Goal: Information Seeking & Learning: Find specific fact

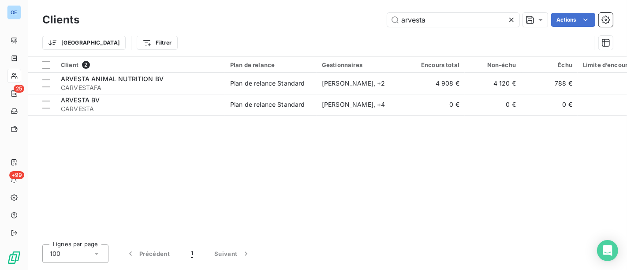
drag, startPoint x: 443, startPoint y: 19, endPoint x: 314, endPoint y: 11, distance: 129.9
click at [351, 20] on div "arvesta Actions" at bounding box center [351, 20] width 523 height 14
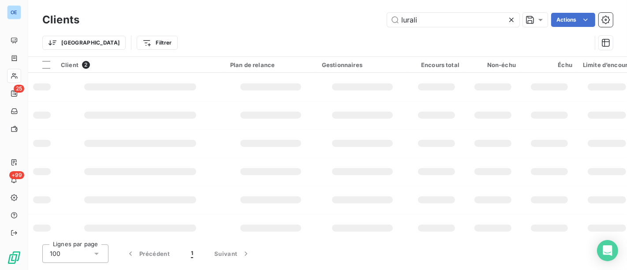
type input "lurali"
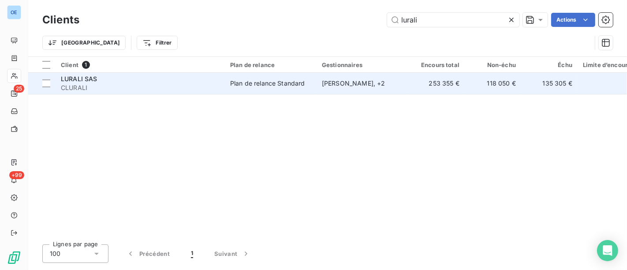
click at [142, 85] on span "CLURALI" at bounding box center [140, 87] width 159 height 9
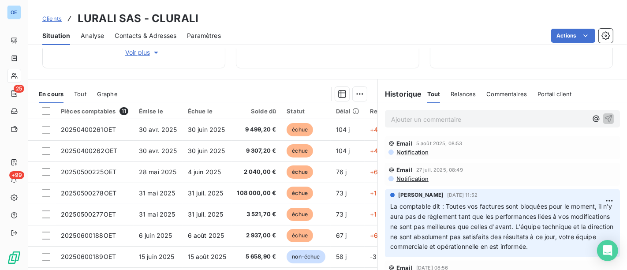
scroll to position [211, 0]
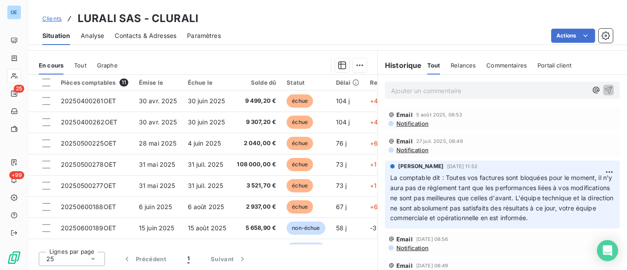
click at [422, 87] on p "Ajouter un commentaire ﻿" at bounding box center [489, 90] width 196 height 11
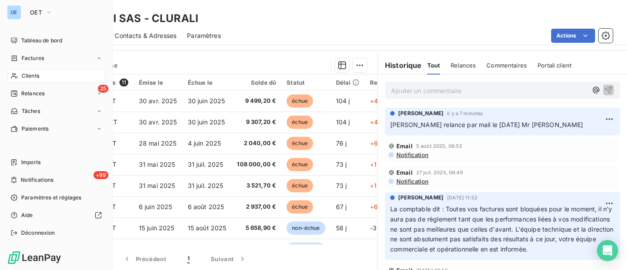
click at [25, 71] on div "Clients" at bounding box center [56, 76] width 98 height 14
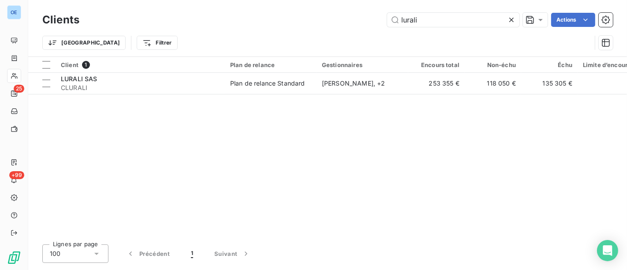
drag, startPoint x: 436, startPoint y: 21, endPoint x: 334, endPoint y: 21, distance: 101.4
click at [352, 21] on div "lurali Actions" at bounding box center [351, 20] width 523 height 14
click at [421, 21] on input "lurali" at bounding box center [453, 20] width 132 height 14
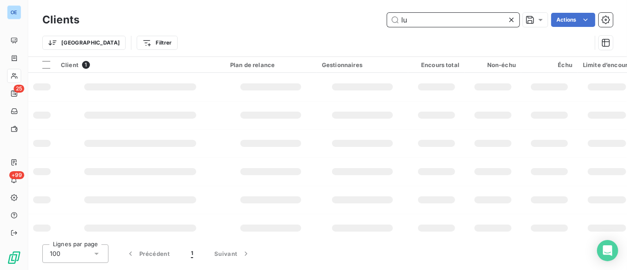
type input "l"
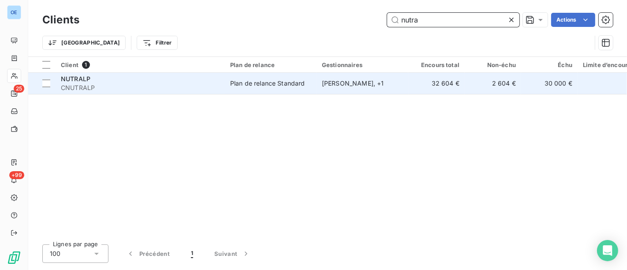
type input "nutra"
click at [399, 86] on div "[PERSON_NAME] , + 1" at bounding box center [362, 83] width 81 height 9
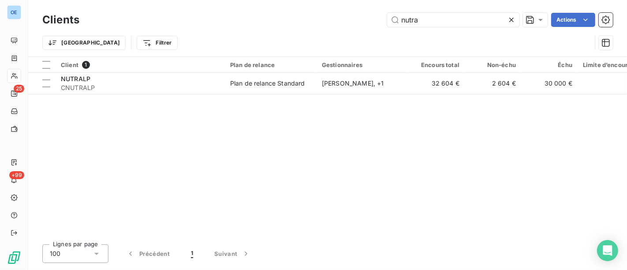
drag, startPoint x: 437, startPoint y: 20, endPoint x: 313, endPoint y: 8, distance: 124.5
click at [375, 11] on div "Clients nutra Actions" at bounding box center [327, 20] width 571 height 19
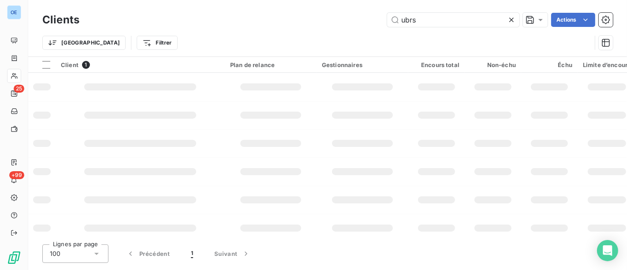
type input "ubrs"
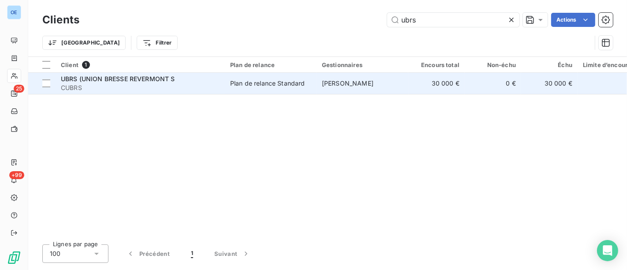
click at [309, 82] on span "Plan de relance Standard" at bounding box center [270, 83] width 81 height 9
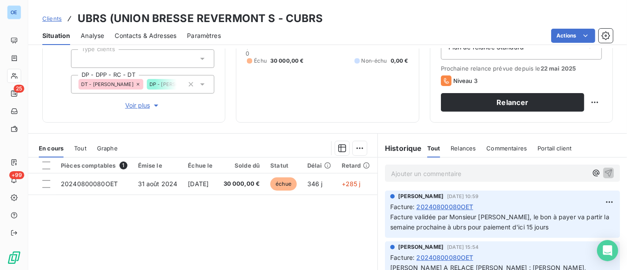
scroll to position [146, 0]
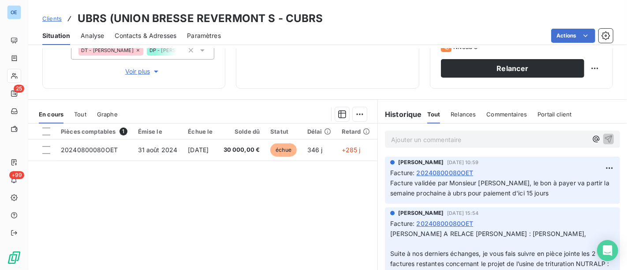
drag, startPoint x: 130, startPoint y: 36, endPoint x: 167, endPoint y: 47, distance: 39.2
click at [130, 36] on span "Contacts & Adresses" at bounding box center [146, 35] width 62 height 9
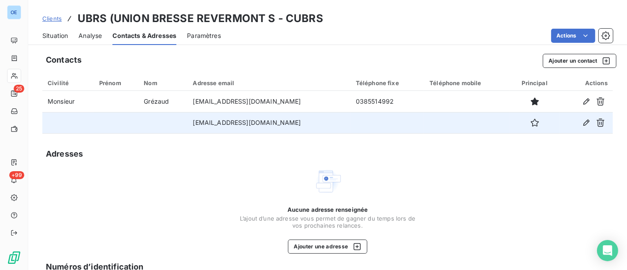
drag, startPoint x: 304, startPoint y: 123, endPoint x: 177, endPoint y: 122, distance: 127.5
click at [170, 130] on tr "[EMAIL_ADDRESS][DOMAIN_NAME]" at bounding box center [327, 122] width 571 height 21
copy tr "[EMAIL_ADDRESS][DOMAIN_NAME]"
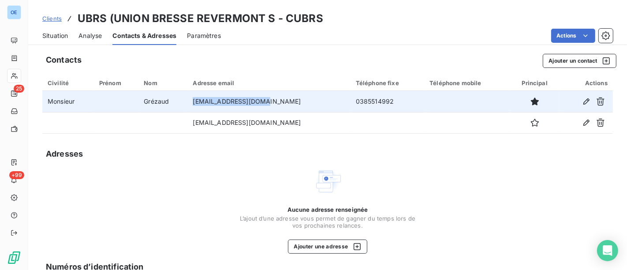
drag, startPoint x: 281, startPoint y: 100, endPoint x: 190, endPoint y: 102, distance: 91.3
click at [190, 102] on td "[EMAIL_ADDRESS][DOMAIN_NAME]" at bounding box center [268, 101] width 163 height 21
copy td "[EMAIL_ADDRESS][DOMAIN_NAME]"
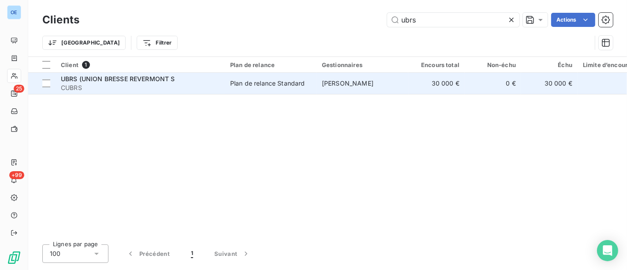
click at [260, 88] on td "Plan de relance Standard" at bounding box center [271, 83] width 92 height 21
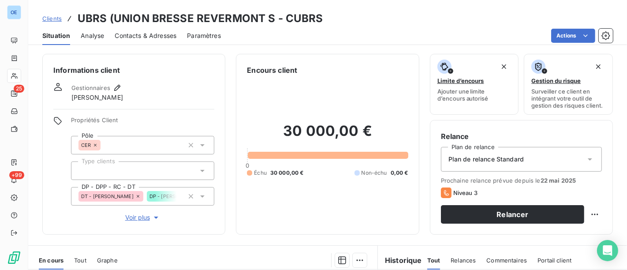
scroll to position [195, 0]
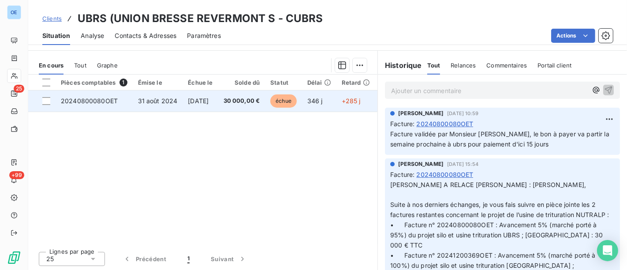
click at [209, 97] on span "[DATE]" at bounding box center [198, 100] width 21 height 7
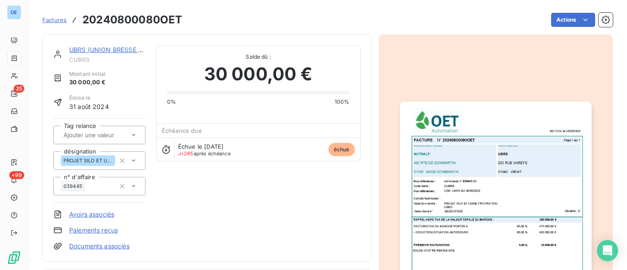
click at [509, 207] on img "button" at bounding box center [496, 237] width 192 height 272
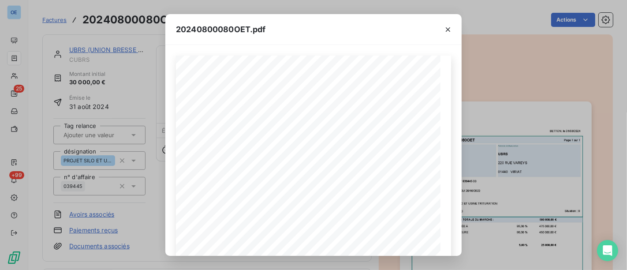
click at [19, 78] on div "20240800080OET.pdf BETTON, [GEOGRAPHIC_DATA] [DATE] FACTURE N° 20240800080OET P…" at bounding box center [313, 135] width 627 height 270
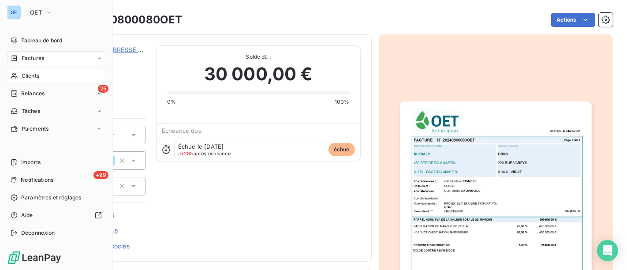
drag, startPoint x: 15, startPoint y: 75, endPoint x: 32, endPoint y: 80, distance: 17.4
click at [15, 75] on icon at bounding box center [14, 76] width 6 height 6
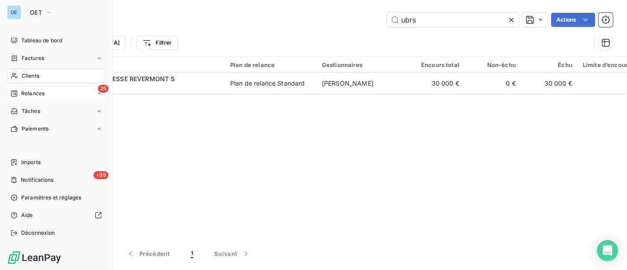
click at [35, 90] on span "Relances" at bounding box center [32, 94] width 23 height 8
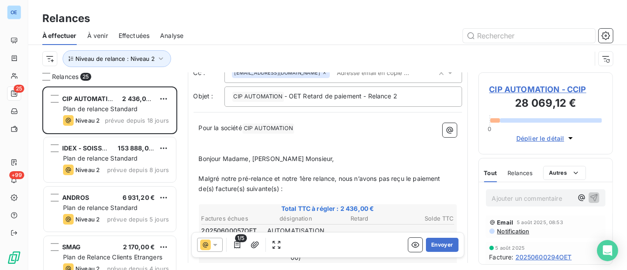
scroll to position [98, 0]
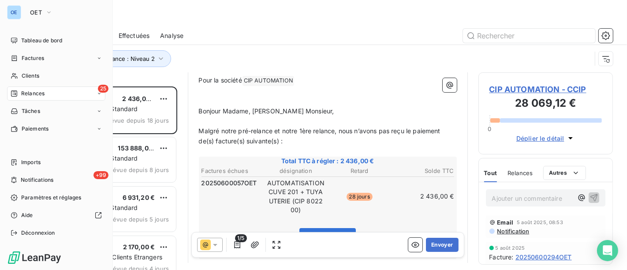
click at [27, 90] on span "Relances" at bounding box center [32, 94] width 23 height 8
click at [43, 61] on span "Factures" at bounding box center [33, 58] width 22 height 8
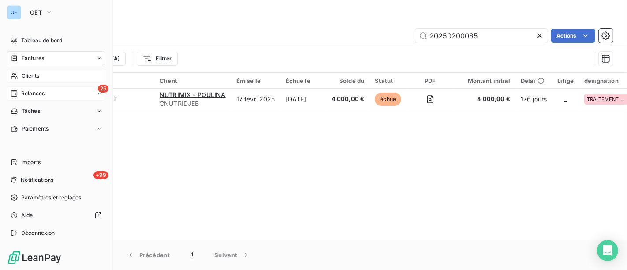
click at [22, 78] on span "Clients" at bounding box center [31, 76] width 18 height 8
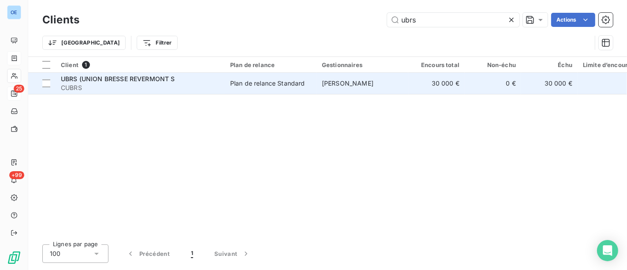
click at [374, 88] on td "[PERSON_NAME]" at bounding box center [363, 83] width 92 height 21
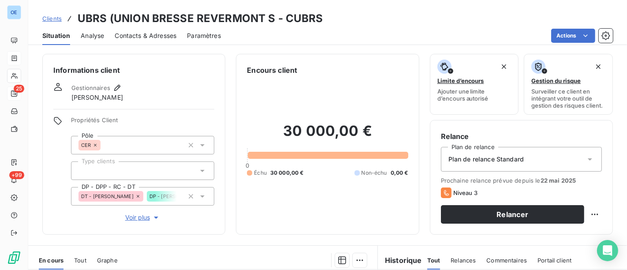
scroll to position [147, 0]
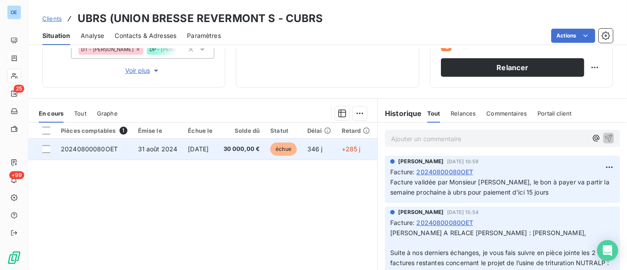
click at [199, 153] on td "[DATE]" at bounding box center [200, 148] width 35 height 21
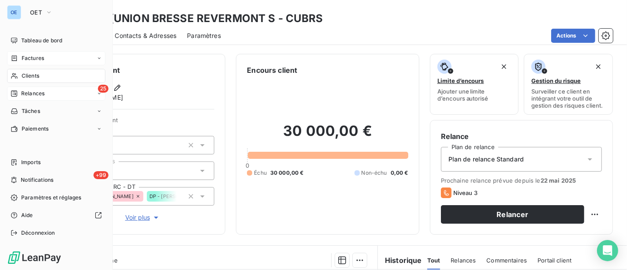
click at [27, 76] on span "Clients" at bounding box center [31, 76] width 18 height 8
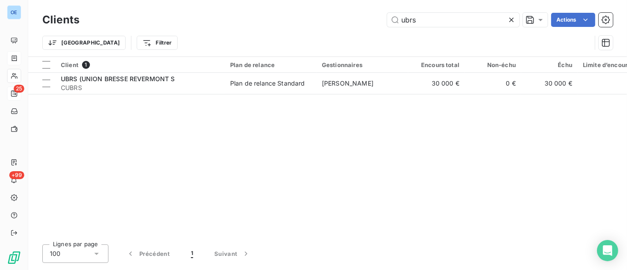
drag, startPoint x: 449, startPoint y: 20, endPoint x: 292, endPoint y: 2, distance: 158.4
click at [323, 6] on div "Clients ubrs Actions Trier Filtrer" at bounding box center [327, 28] width 599 height 56
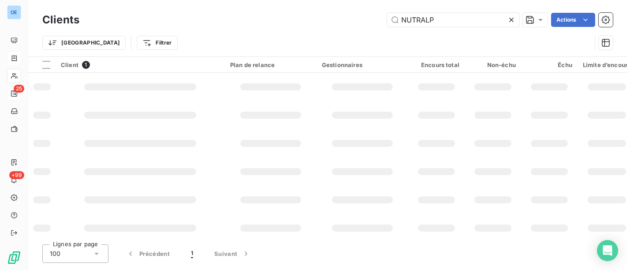
type input "NUTRALP"
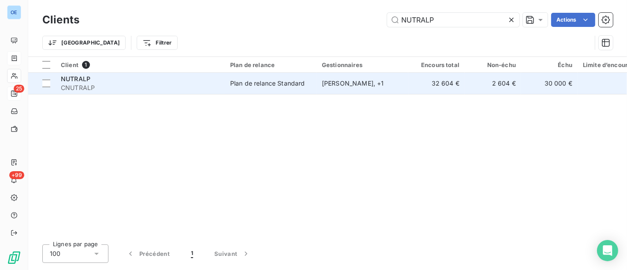
click at [300, 87] on div "Plan de relance Standard" at bounding box center [267, 83] width 75 height 9
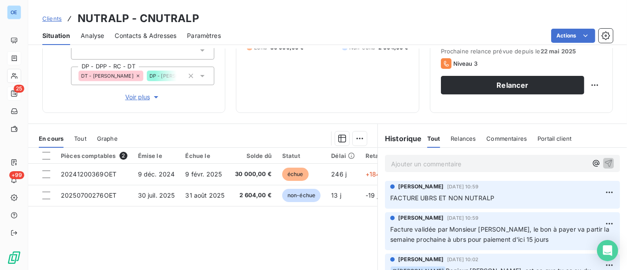
scroll to position [147, 0]
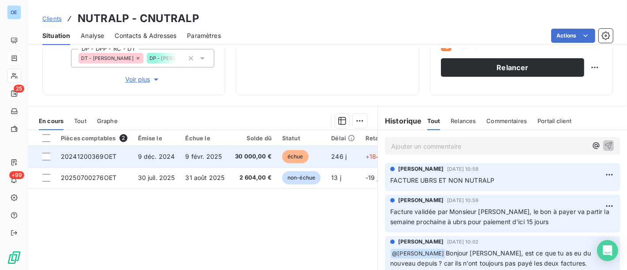
click at [235, 161] on td "30 000,00 €" at bounding box center [253, 156] width 47 height 21
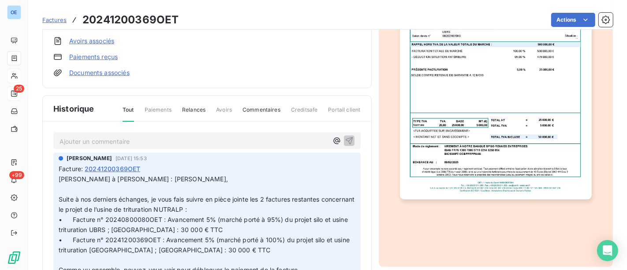
scroll to position [197, 0]
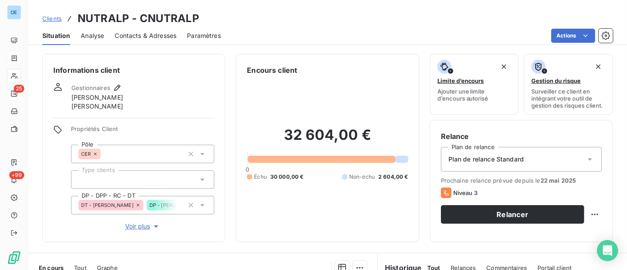
scroll to position [147, 0]
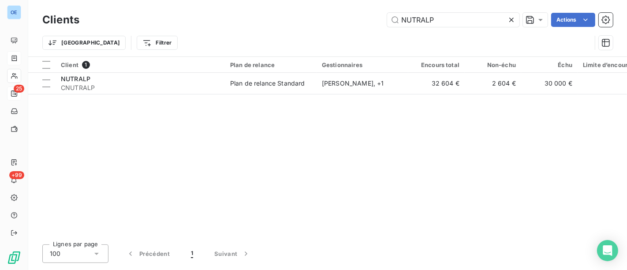
drag, startPoint x: 434, startPoint y: 22, endPoint x: 321, endPoint y: 9, distance: 114.1
click at [327, 9] on div "Clients NUTRALP Actions Trier Filtrer" at bounding box center [327, 28] width 599 height 56
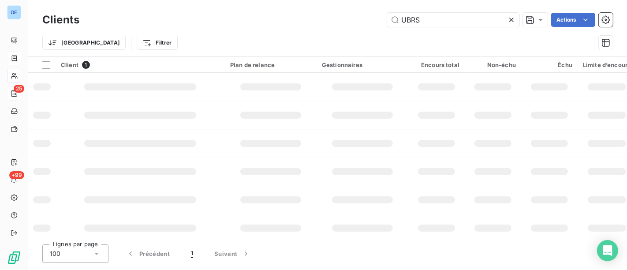
type input "UBRS"
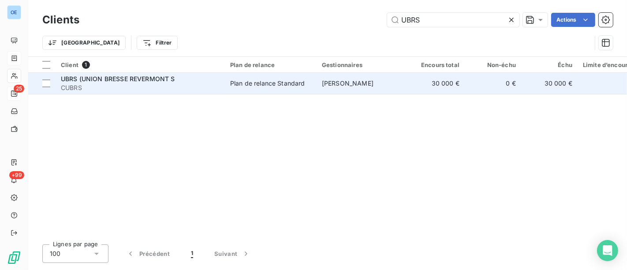
click at [280, 82] on div "Plan de relance Standard" at bounding box center [267, 83] width 75 height 9
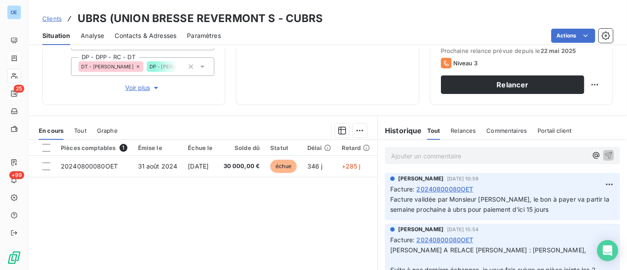
scroll to position [195, 0]
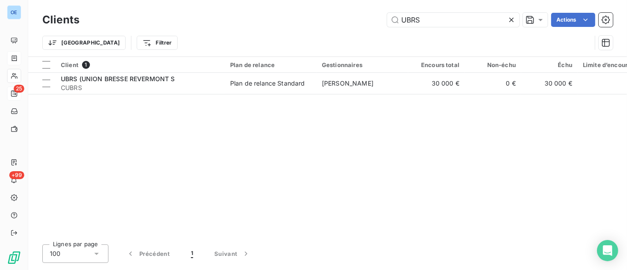
drag, startPoint x: 434, startPoint y: 25, endPoint x: 312, endPoint y: 8, distance: 123.3
click at [312, 8] on div "Clients UBRS Actions Trier Filtrer" at bounding box center [327, 28] width 599 height 56
type input "nutralp"
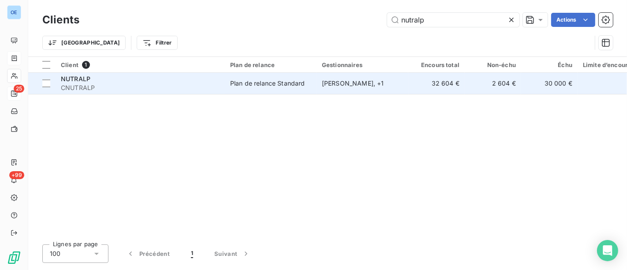
click at [229, 82] on td "Plan de relance Standard" at bounding box center [271, 83] width 92 height 21
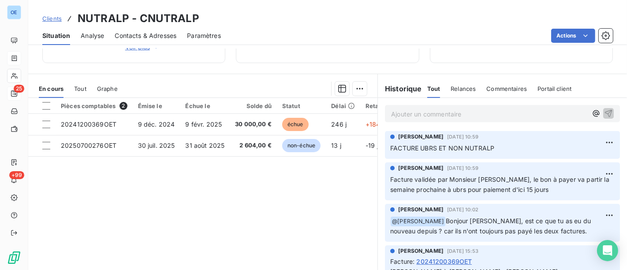
scroll to position [202, 0]
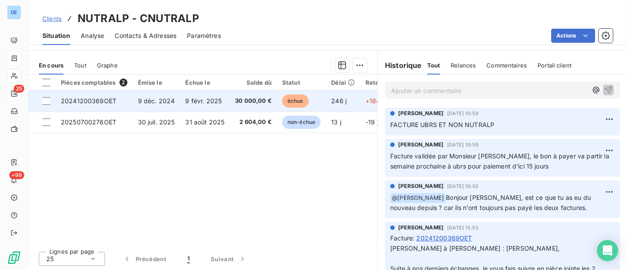
click at [259, 105] on td "30 000,00 €" at bounding box center [253, 100] width 47 height 21
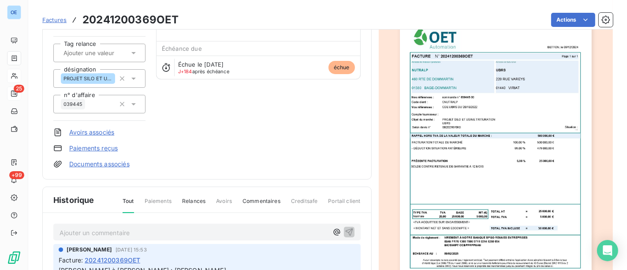
scroll to position [148, 0]
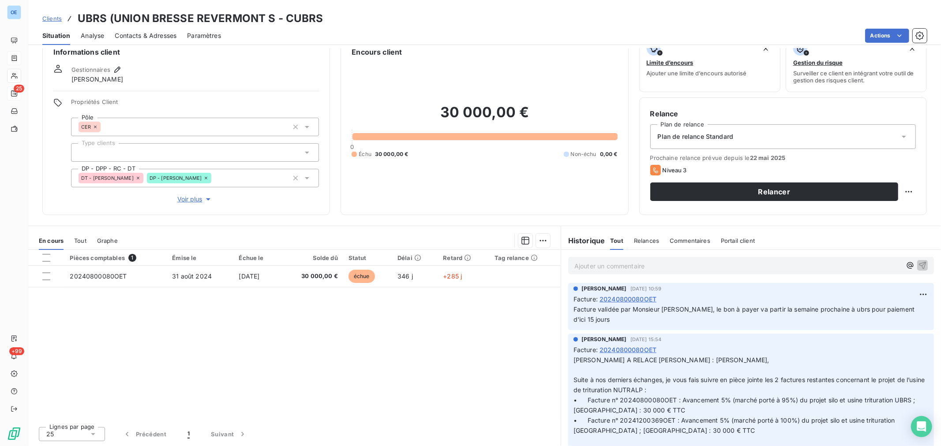
scroll to position [18, 0]
